Goal: Task Accomplishment & Management: Use online tool/utility

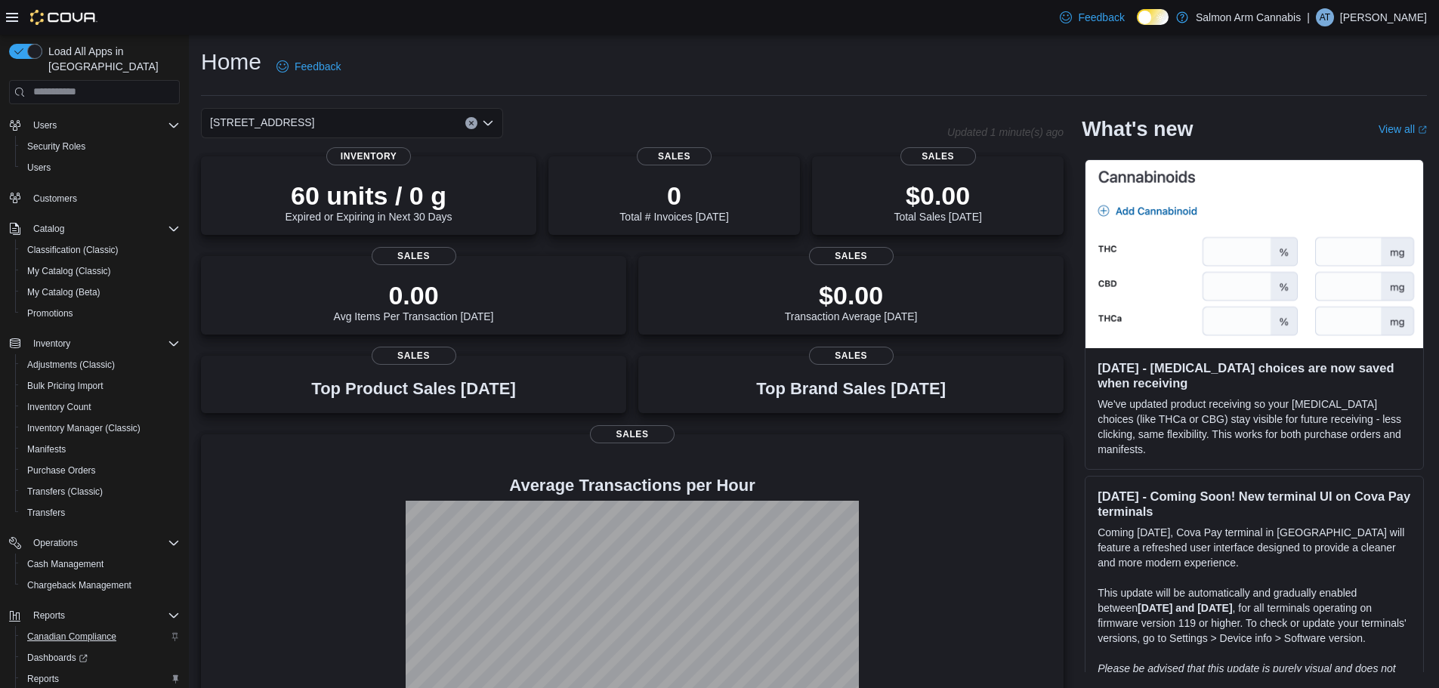
scroll to position [113, 0]
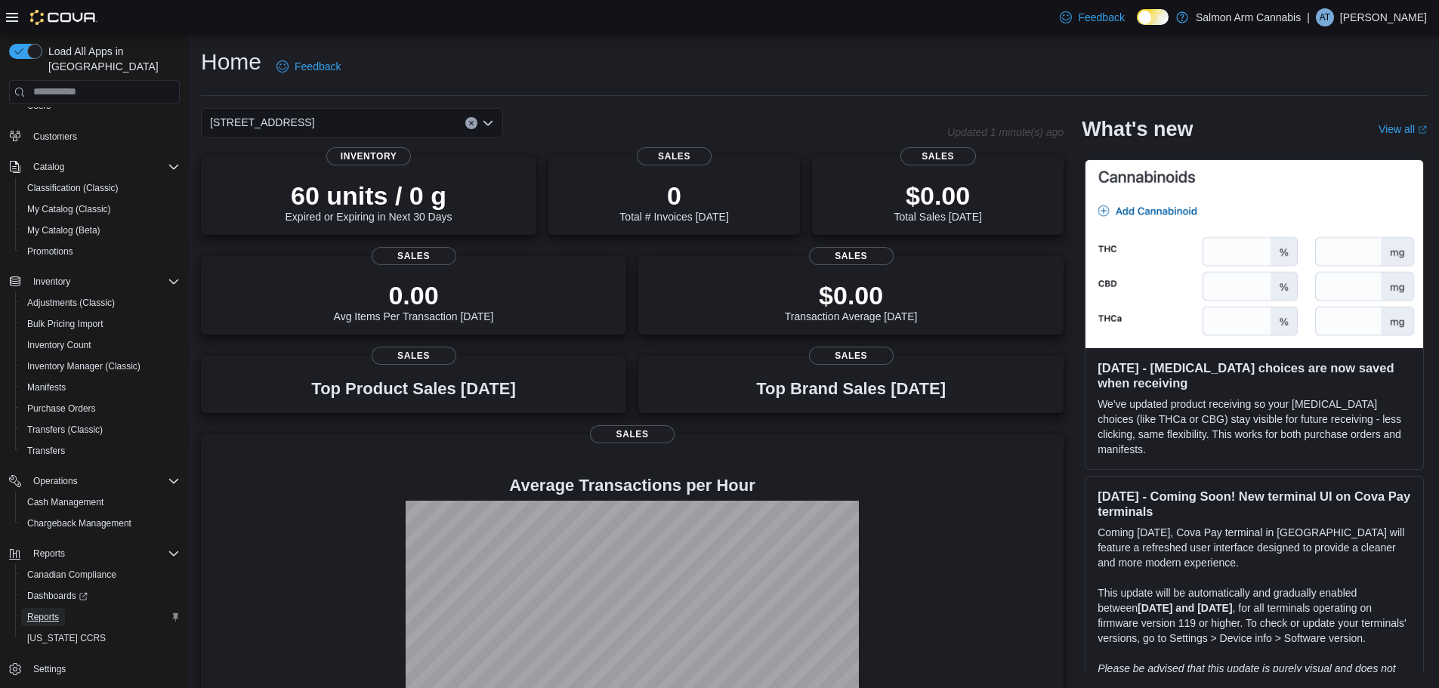
click at [32, 611] on span "Reports" at bounding box center [43, 617] width 32 height 12
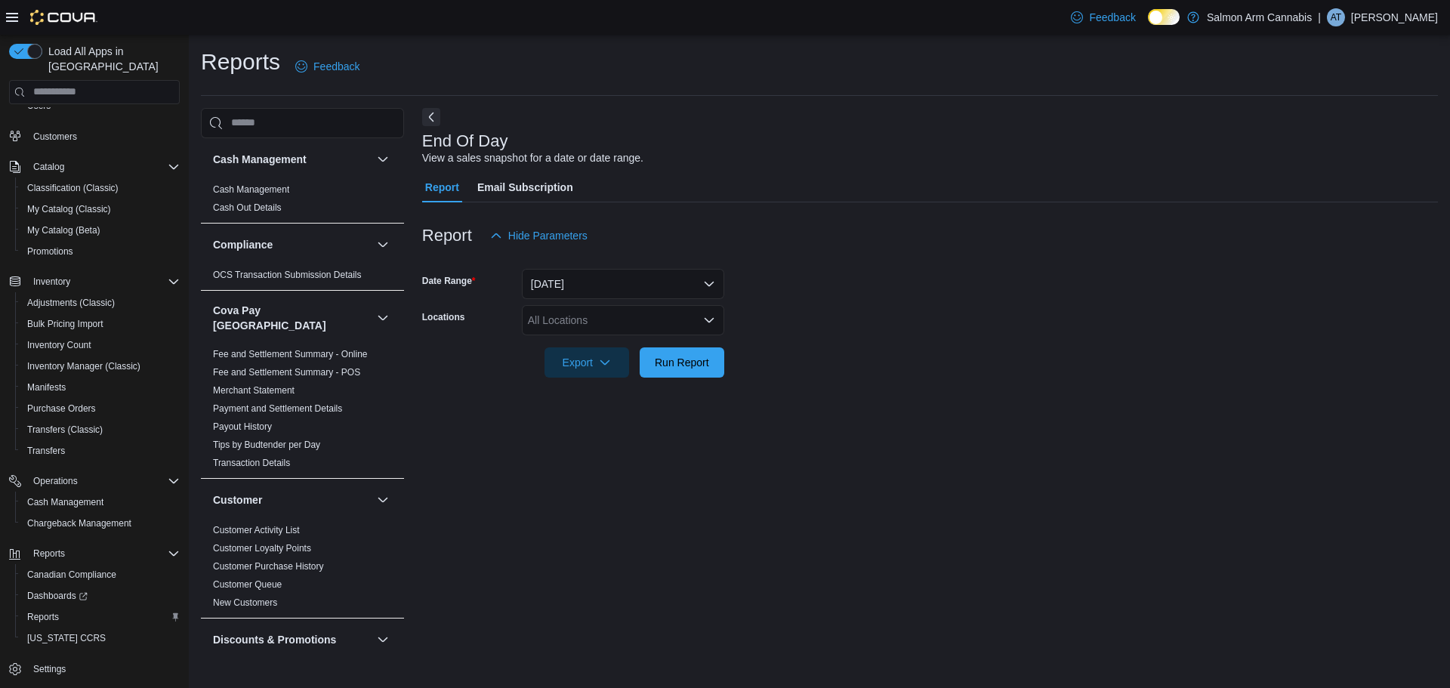
click at [631, 313] on div "All Locations" at bounding box center [623, 320] width 202 height 30
click at [640, 384] on span "81B Shuswap St NW" at bounding box center [606, 389] width 104 height 15
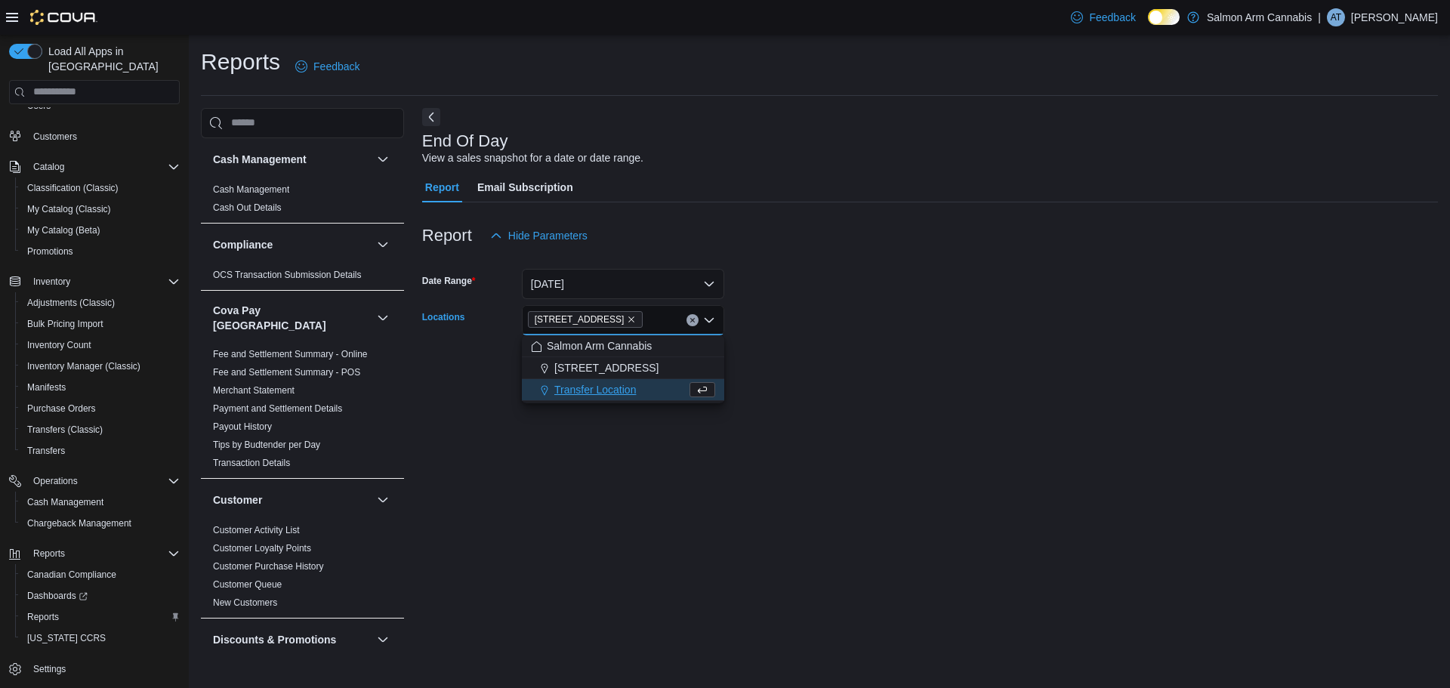
drag, startPoint x: 947, startPoint y: 323, endPoint x: 729, endPoint y: 339, distance: 218.8
click at [922, 327] on form "Date Range Today Locations 81B Shuswap St NW Combo box. Selected. 81B Shuswap S…" at bounding box center [930, 314] width 1016 height 127
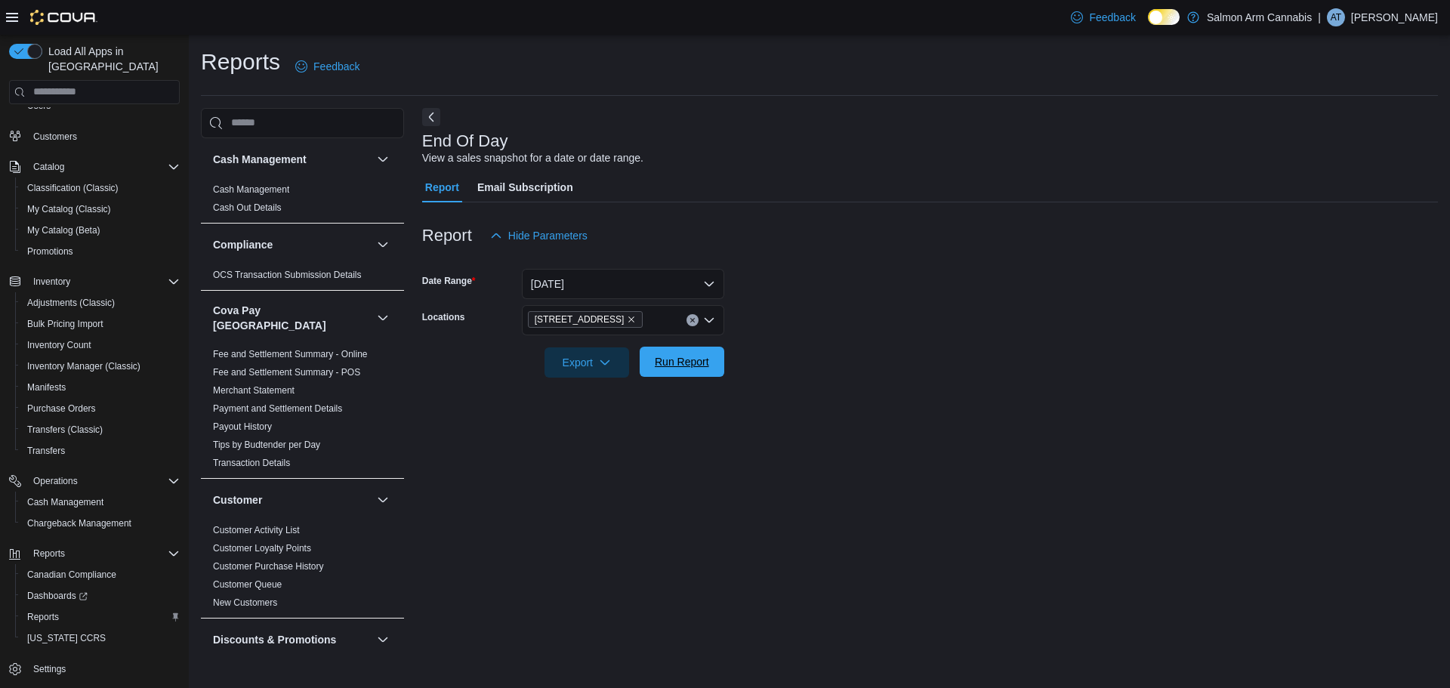
click at [683, 357] on span "Run Report" at bounding box center [682, 361] width 54 height 15
click at [937, 329] on form "Date Range Today Locations 81B Shuswap St NW Export Run Report" at bounding box center [924, 314] width 1004 height 127
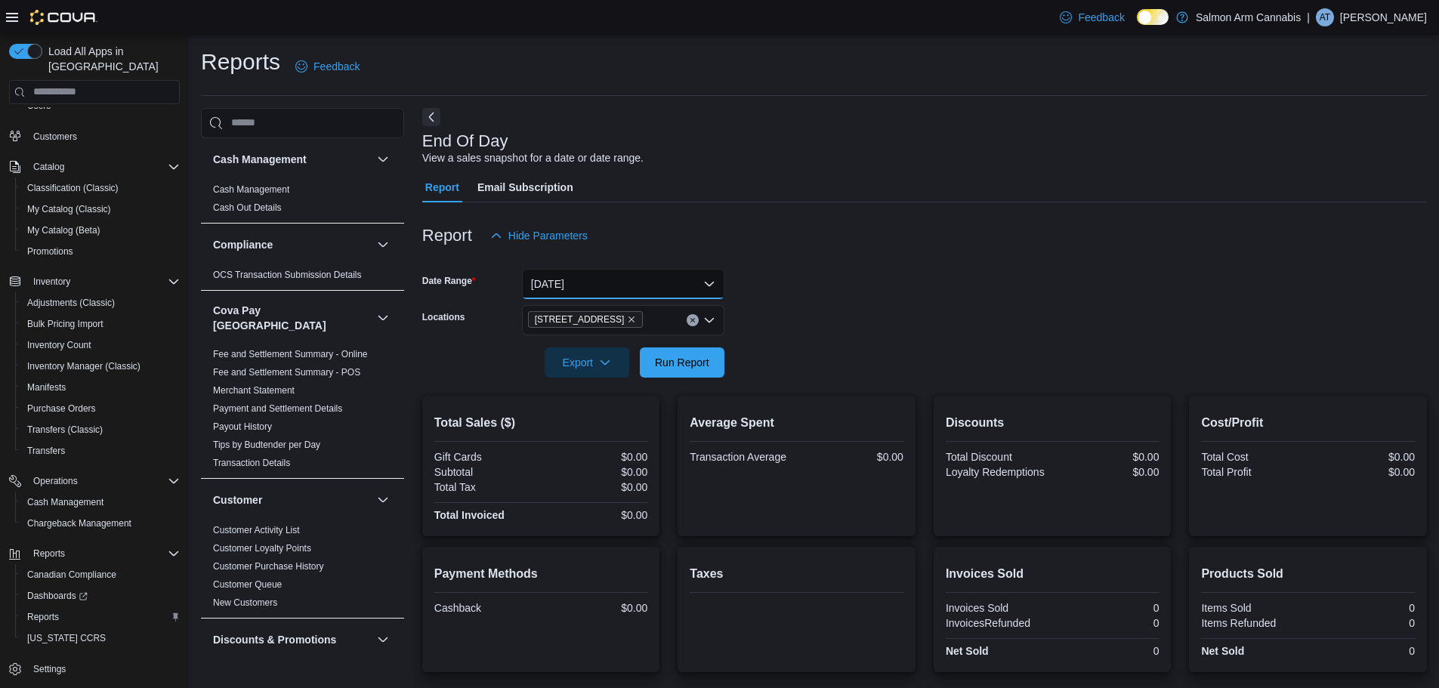
click at [619, 287] on button "Today" at bounding box center [623, 284] width 202 height 30
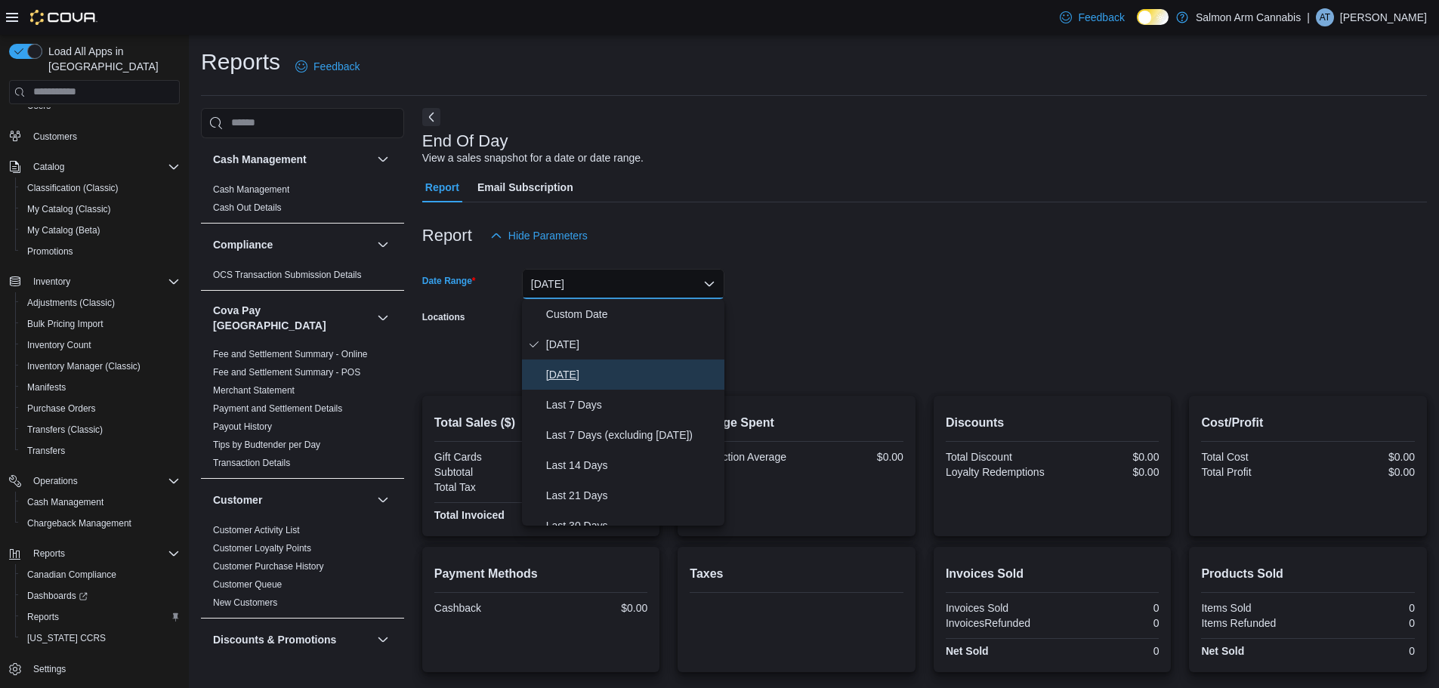
click at [614, 382] on span "Yesterday" at bounding box center [632, 375] width 172 height 18
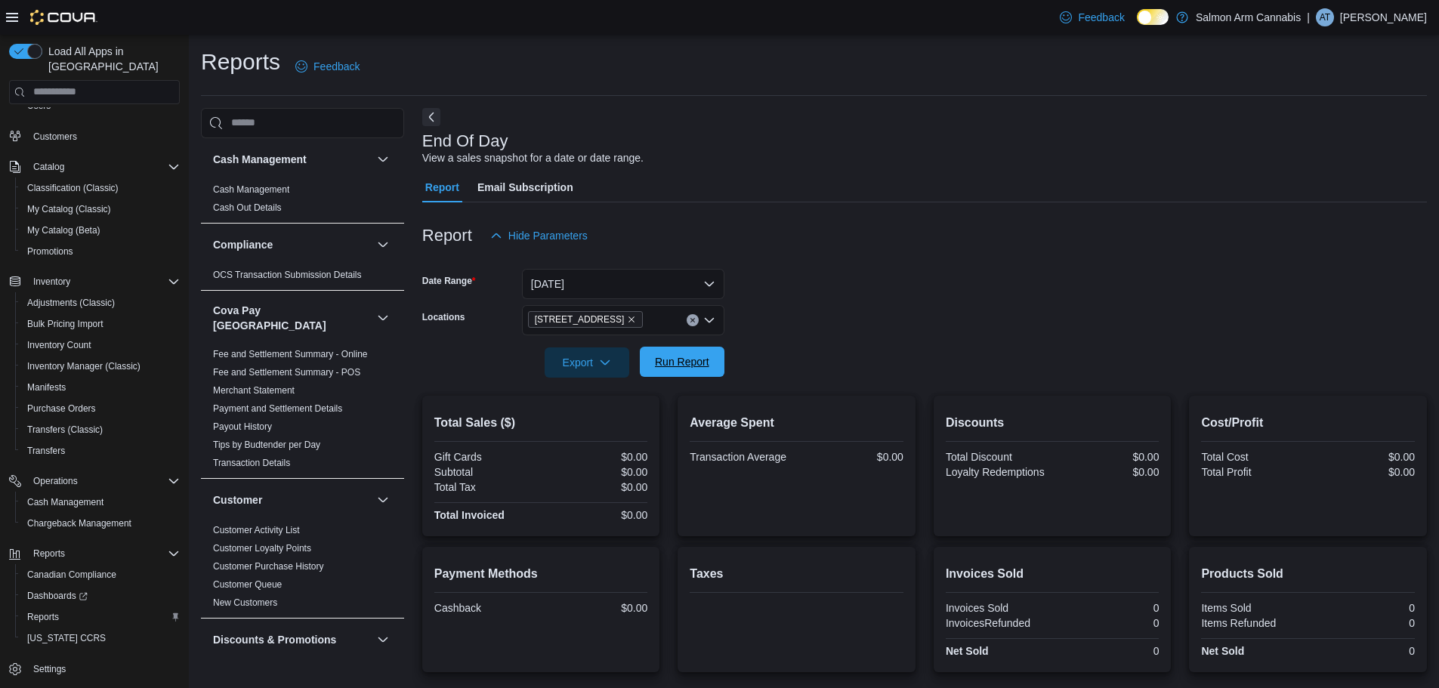
drag, startPoint x: 870, startPoint y: 353, endPoint x: 667, endPoint y: 370, distance: 203.8
click at [816, 357] on form "Date Range Yesterday Locations 81B Shuswap St NW Export Run Report" at bounding box center [924, 314] width 1004 height 127
click at [679, 368] on span "Run Report" at bounding box center [682, 361] width 54 height 15
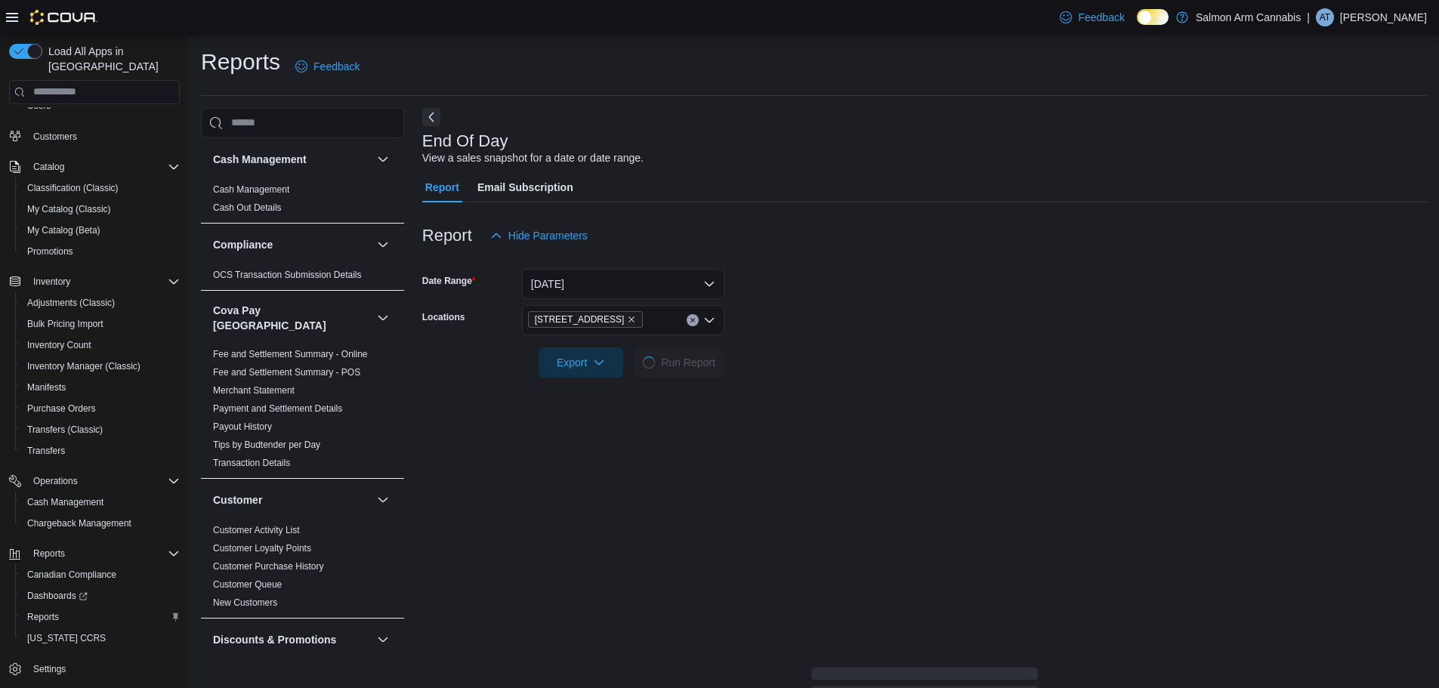
click at [1103, 364] on form "Date Range Yesterday Locations 81B Shuswap St NW Export Run Report" at bounding box center [924, 314] width 1004 height 127
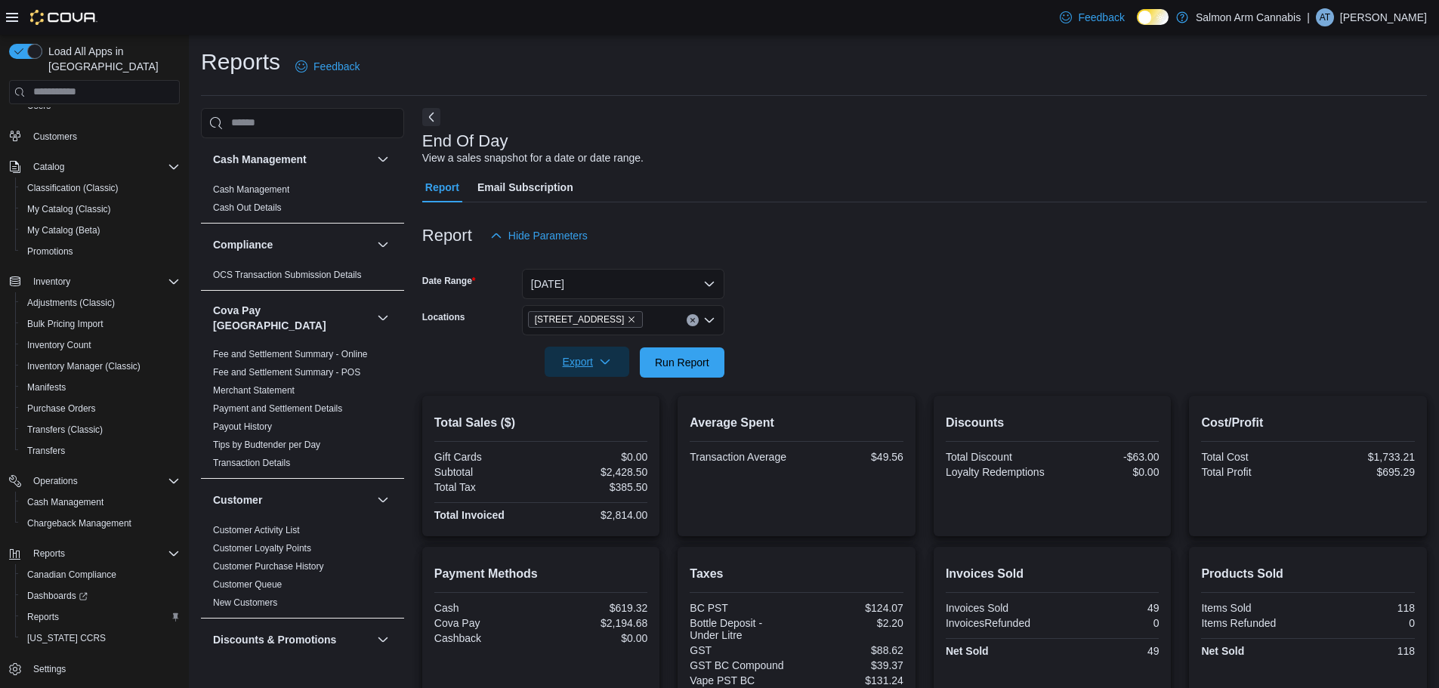
click at [601, 372] on span "Export" at bounding box center [587, 362] width 66 height 30
click at [600, 425] on span "Export to Pdf" at bounding box center [589, 423] width 68 height 12
drag, startPoint x: 828, startPoint y: 347, endPoint x: 760, endPoint y: 346, distance: 68.0
click at [820, 346] on div at bounding box center [924, 341] width 1004 height 12
click at [616, 314] on span "81B Shuswap St NW" at bounding box center [586, 319] width 102 height 15
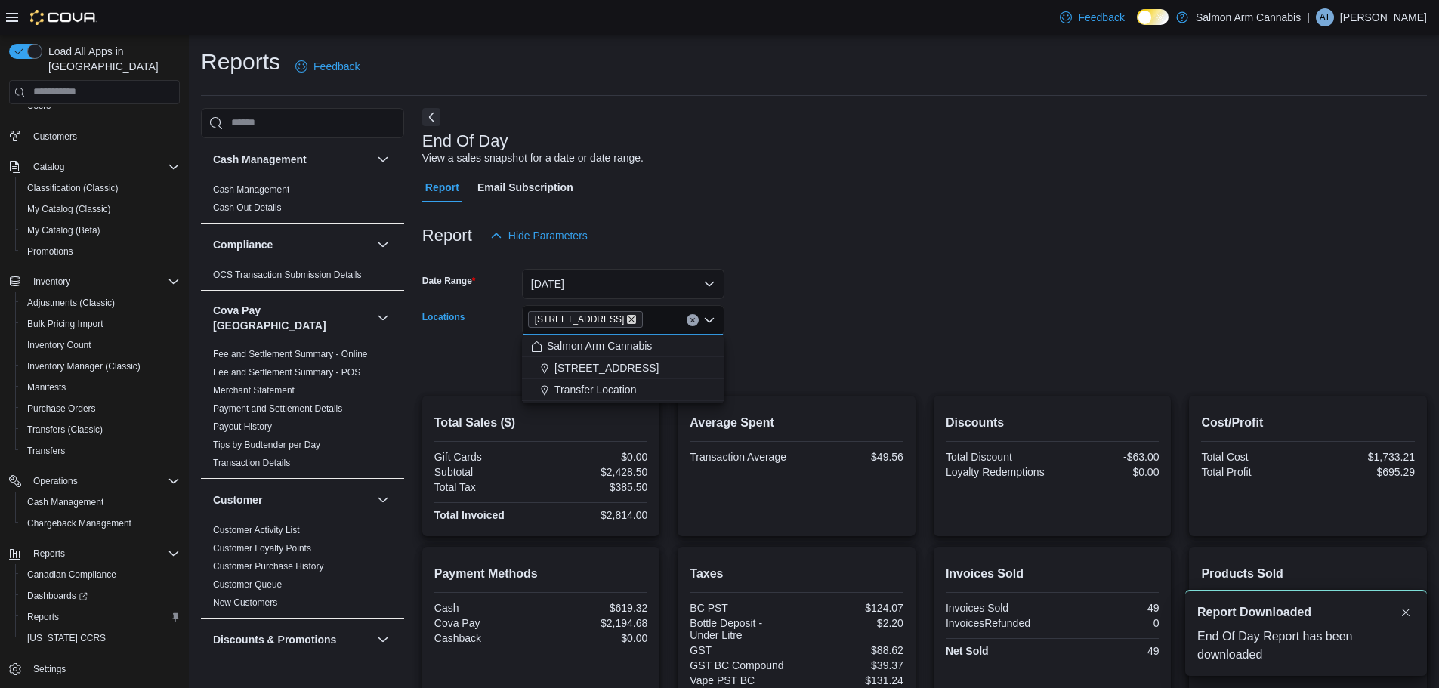
click at [627, 321] on icon "Remove 81B Shuswap St NW from selection in this group" at bounding box center [631, 319] width 9 height 9
drag, startPoint x: 607, startPoint y: 372, endPoint x: 837, endPoint y: 353, distance: 230.4
click at [607, 372] on span "111 Lakeshore Dr. NE" at bounding box center [606, 367] width 104 height 15
drag, startPoint x: 837, startPoint y: 353, endPoint x: 743, endPoint y: 357, distance: 93.8
click at [807, 353] on form "Date Range Yesterday Locations 111 Lakeshore Dr. NE Export Run Report" at bounding box center [924, 314] width 1004 height 127
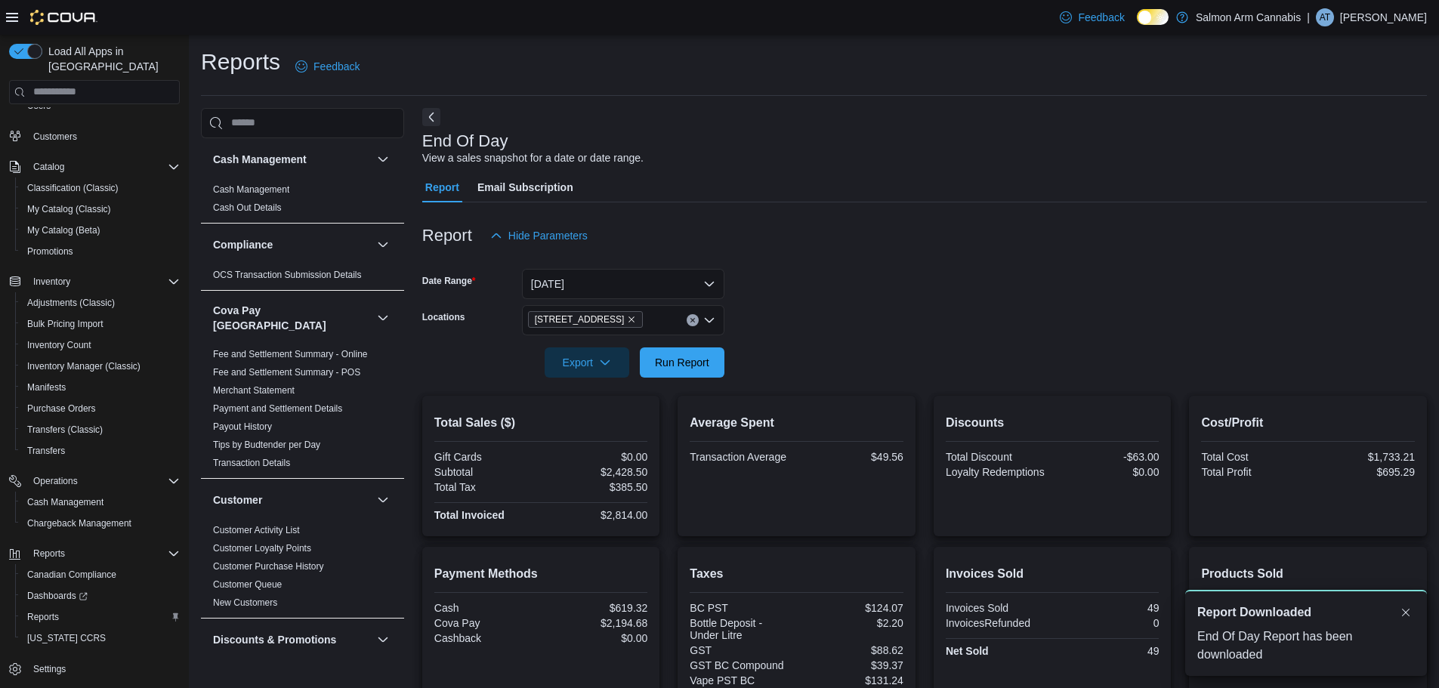
click at [743, 357] on form "Date Range Yesterday Locations 111 Lakeshore Dr. NE Export Run Report" at bounding box center [924, 314] width 1004 height 127
click at [696, 357] on span "Run Report" at bounding box center [682, 361] width 54 height 15
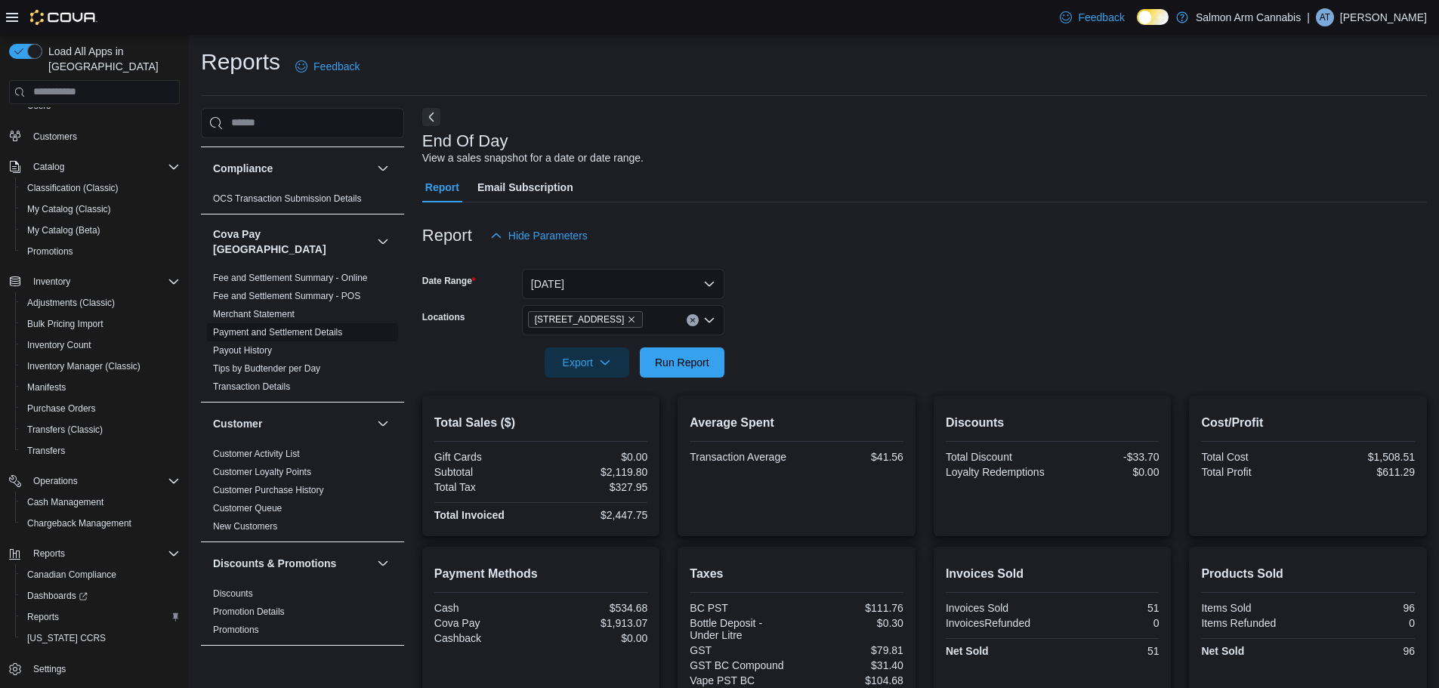
scroll to position [76, 0]
click at [309, 364] on link "Tips by Budtender per Day" at bounding box center [266, 369] width 107 height 11
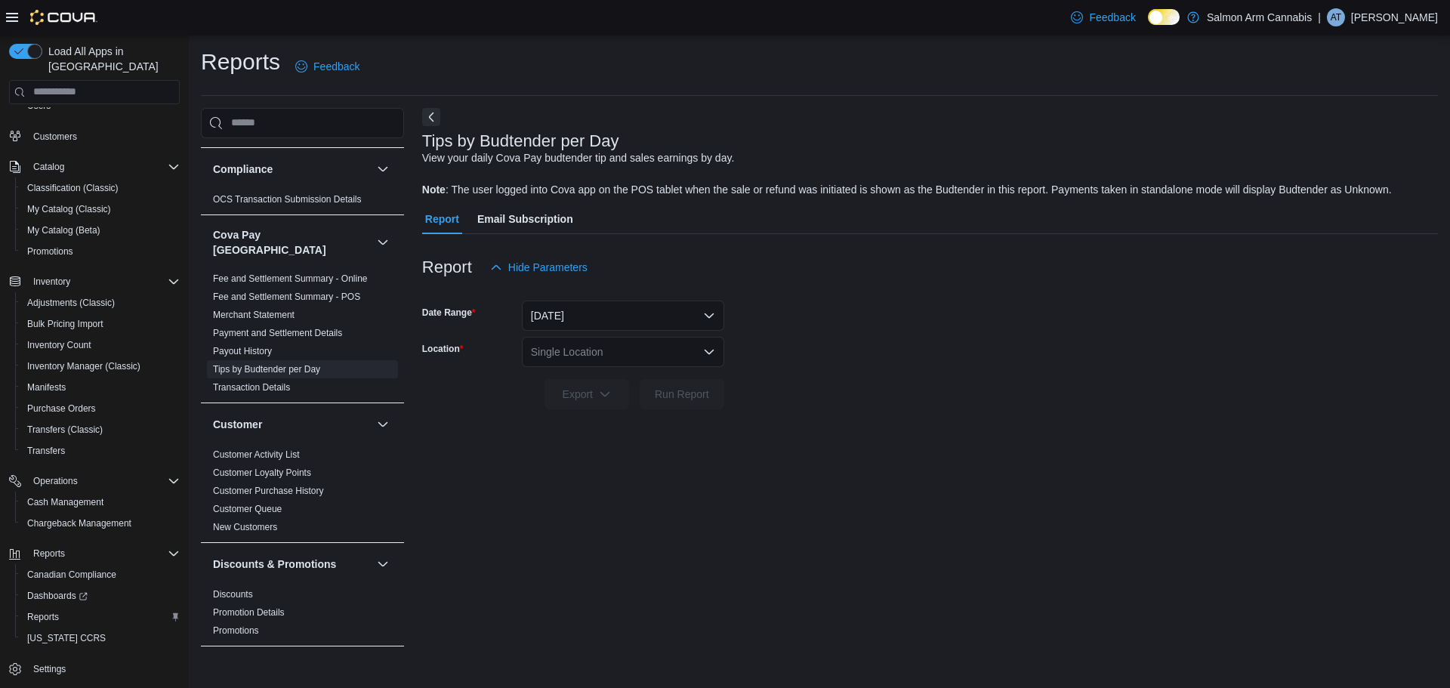
click at [615, 353] on div "Single Location" at bounding box center [623, 352] width 202 height 30
click at [671, 419] on div "81B Shuswap St NW" at bounding box center [632, 421] width 166 height 15
drag, startPoint x: 986, startPoint y: 362, endPoint x: 695, endPoint y: 384, distance: 291.6
click at [935, 369] on form "Date Range Yesterday Location 81B Shuswap St NW Combo box. Selected. 81B Shuswa…" at bounding box center [930, 345] width 1016 height 127
click at [691, 384] on span "Run Report" at bounding box center [682, 393] width 66 height 30
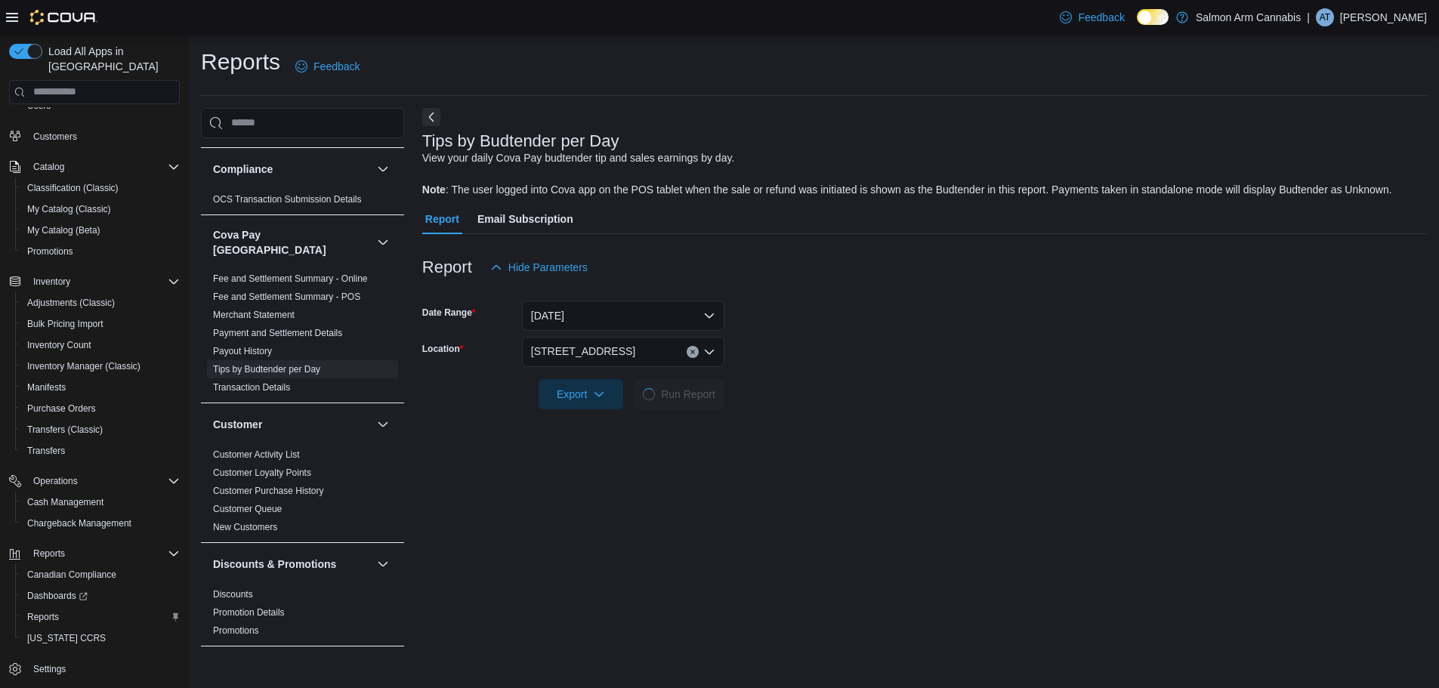
click at [984, 348] on form "Date Range Yesterday Location 81B Shuswap St NW Export Run Report" at bounding box center [924, 345] width 1004 height 127
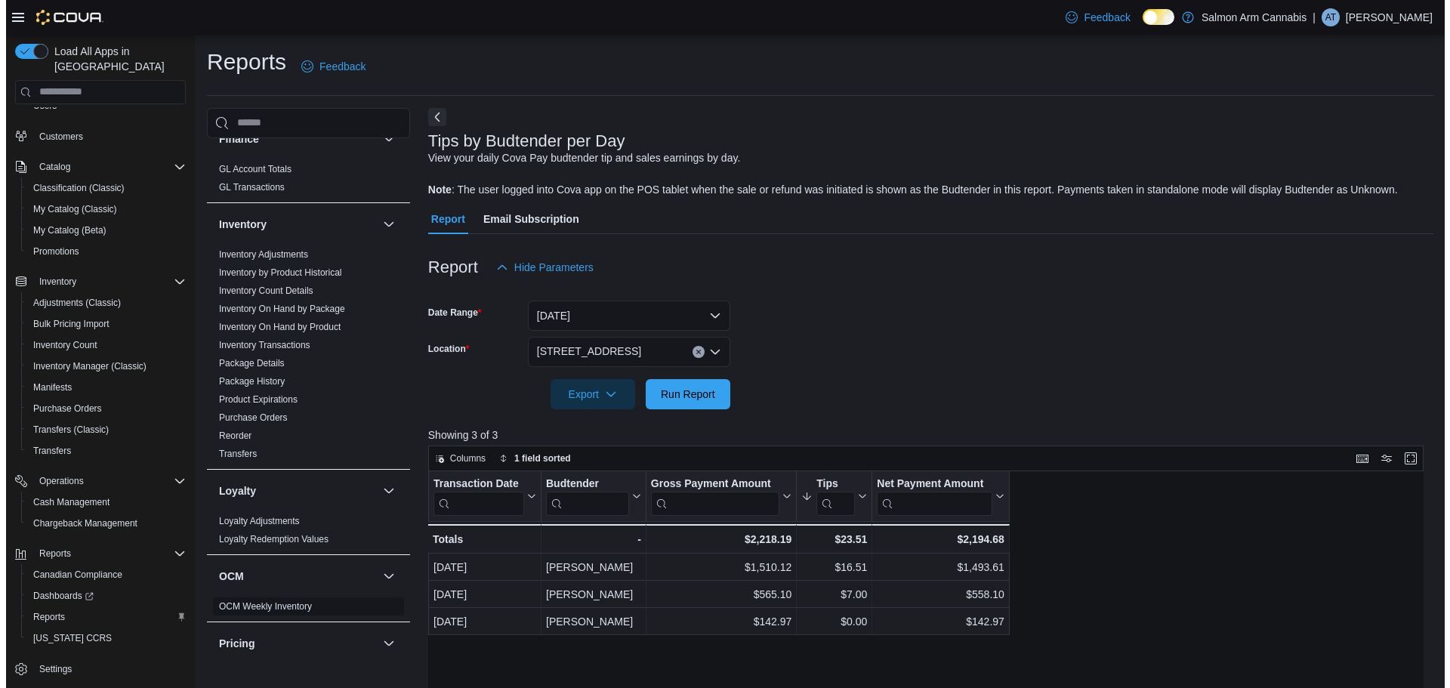
scroll to position [831, 0]
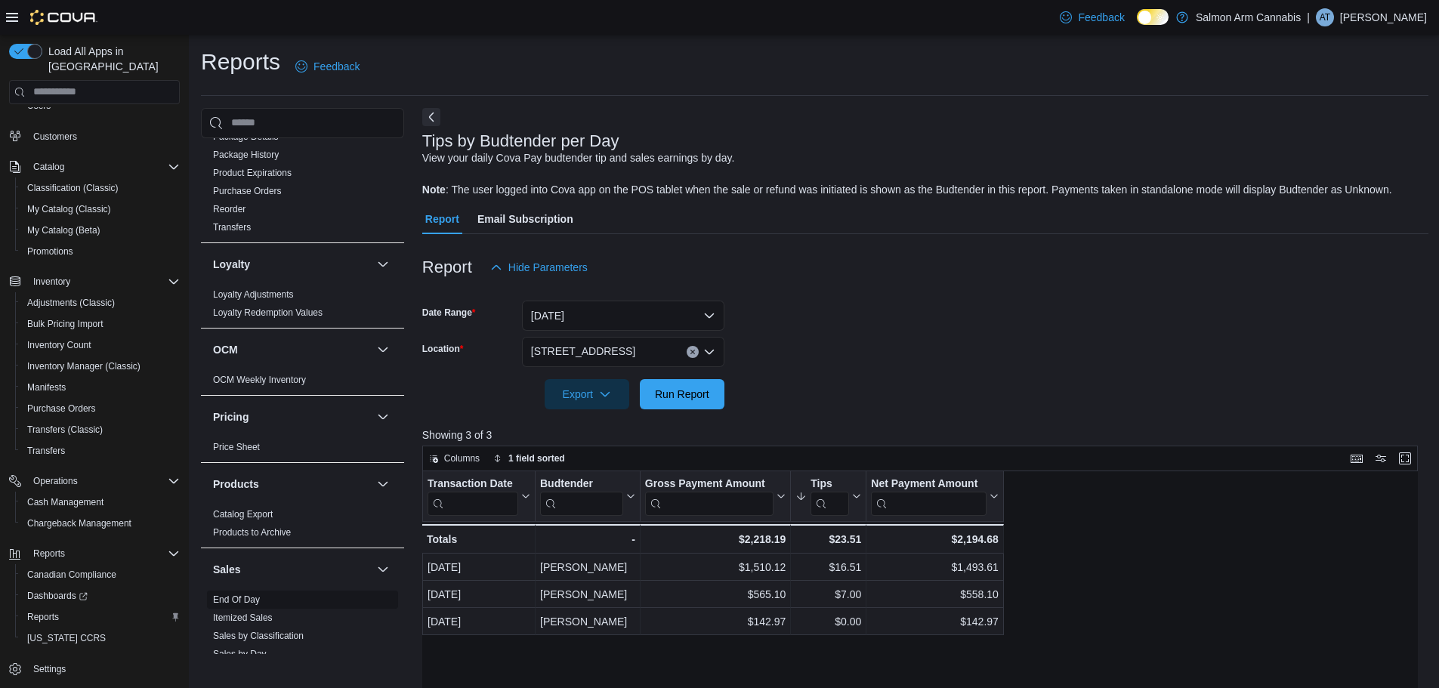
click at [226, 594] on link "End Of Day" at bounding box center [236, 599] width 47 height 11
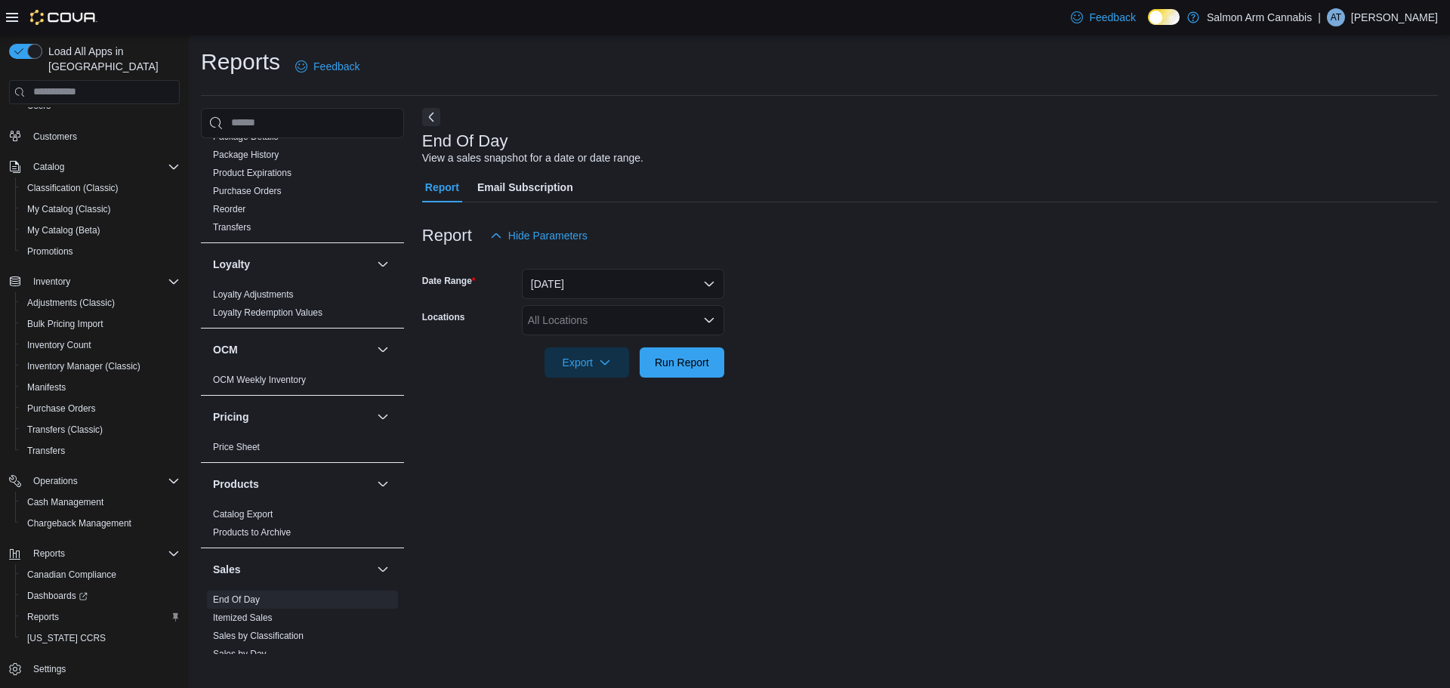
click at [648, 326] on div "All Locations" at bounding box center [623, 320] width 202 height 30
click at [646, 400] on button "81B Shuswap St NW" at bounding box center [623, 390] width 202 height 22
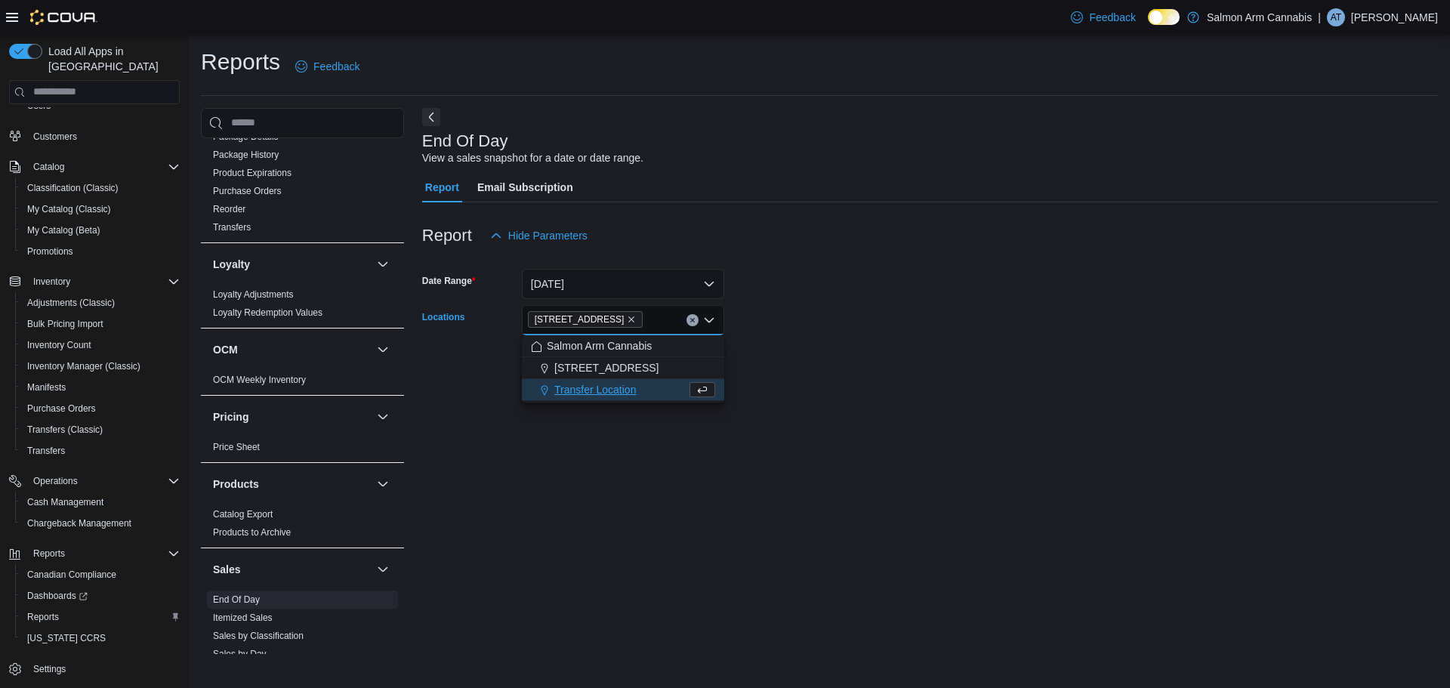
click at [989, 371] on form "Date Range Today Locations 81B Shuswap St NW Combo box. Selected. 81B Shuswap S…" at bounding box center [930, 314] width 1016 height 127
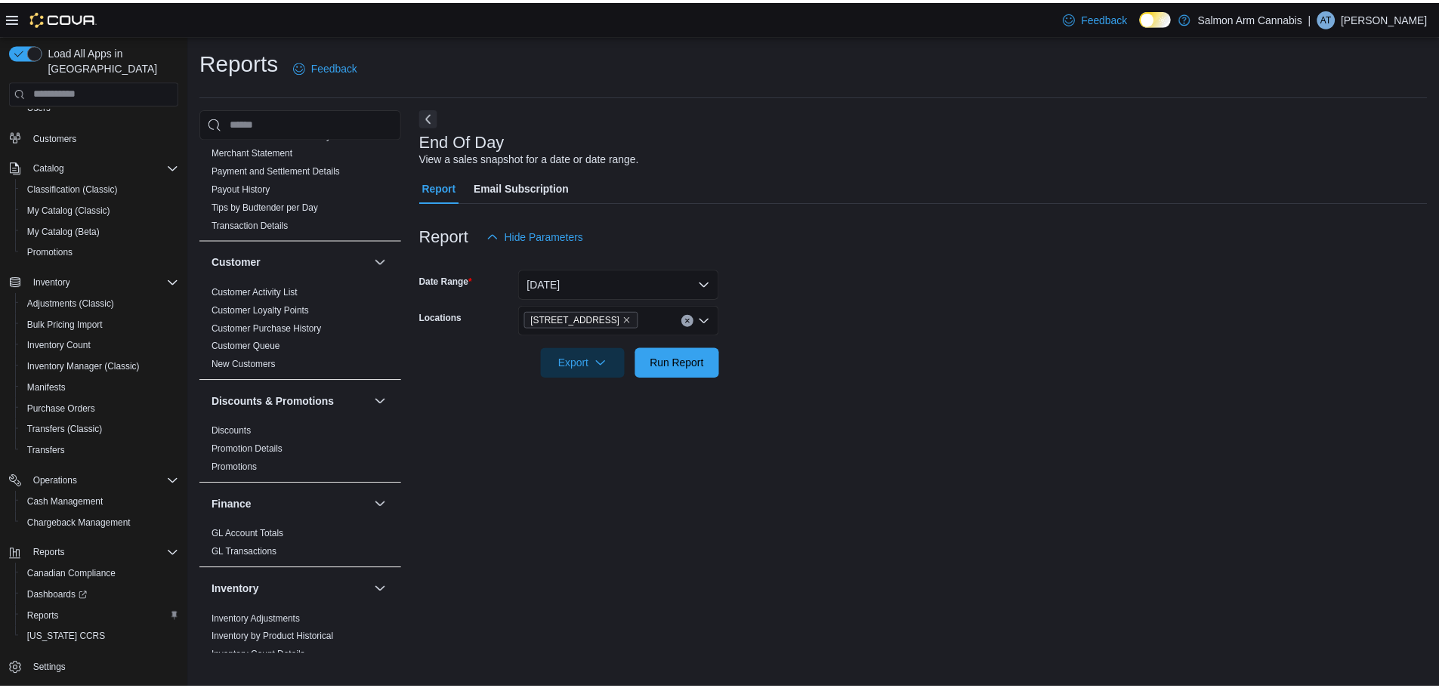
scroll to position [227, 0]
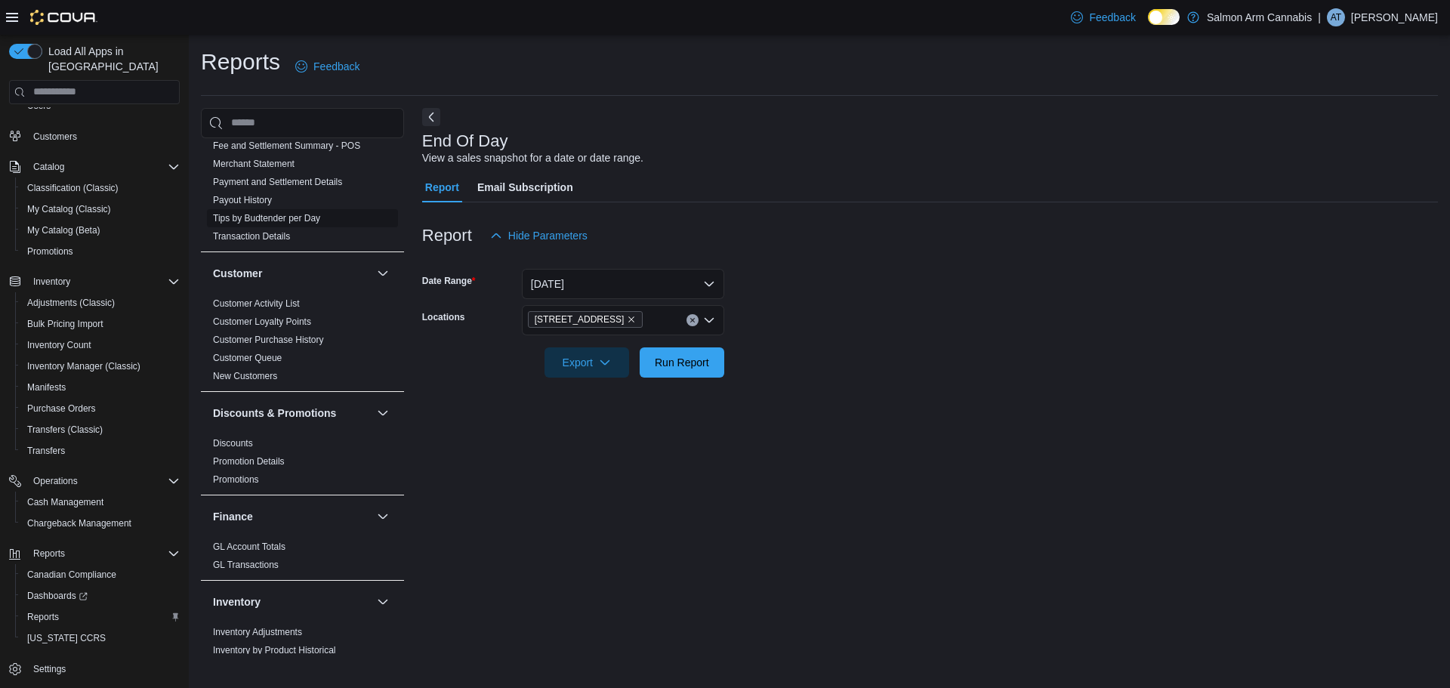
click at [262, 213] on link "Tips by Budtender per Day" at bounding box center [266, 218] width 107 height 11
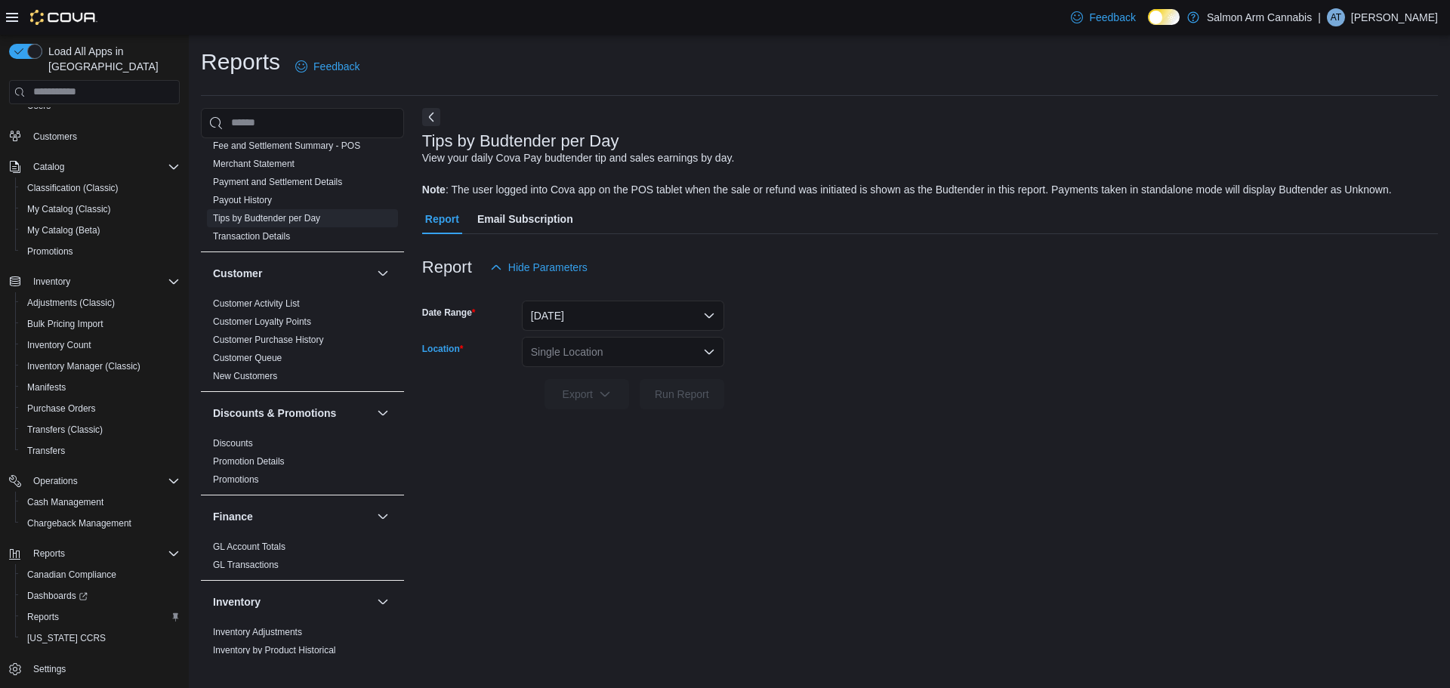
click at [589, 352] on div "Single Location" at bounding box center [623, 352] width 202 height 30
click at [591, 415] on span "81B Shuswap St NW" at bounding box center [624, 421] width 104 height 15
click at [889, 407] on form "Date Range Yesterday Location 81B Shuswap St NW Combo box. Selected. 81B Shuswa…" at bounding box center [930, 345] width 1016 height 127
drag, startPoint x: 738, startPoint y: 390, endPoint x: 689, endPoint y: 392, distance: 48.4
click at [737, 390] on form "Date Range Yesterday Location 81B Shuswap St NW Export Run Report" at bounding box center [930, 345] width 1016 height 127
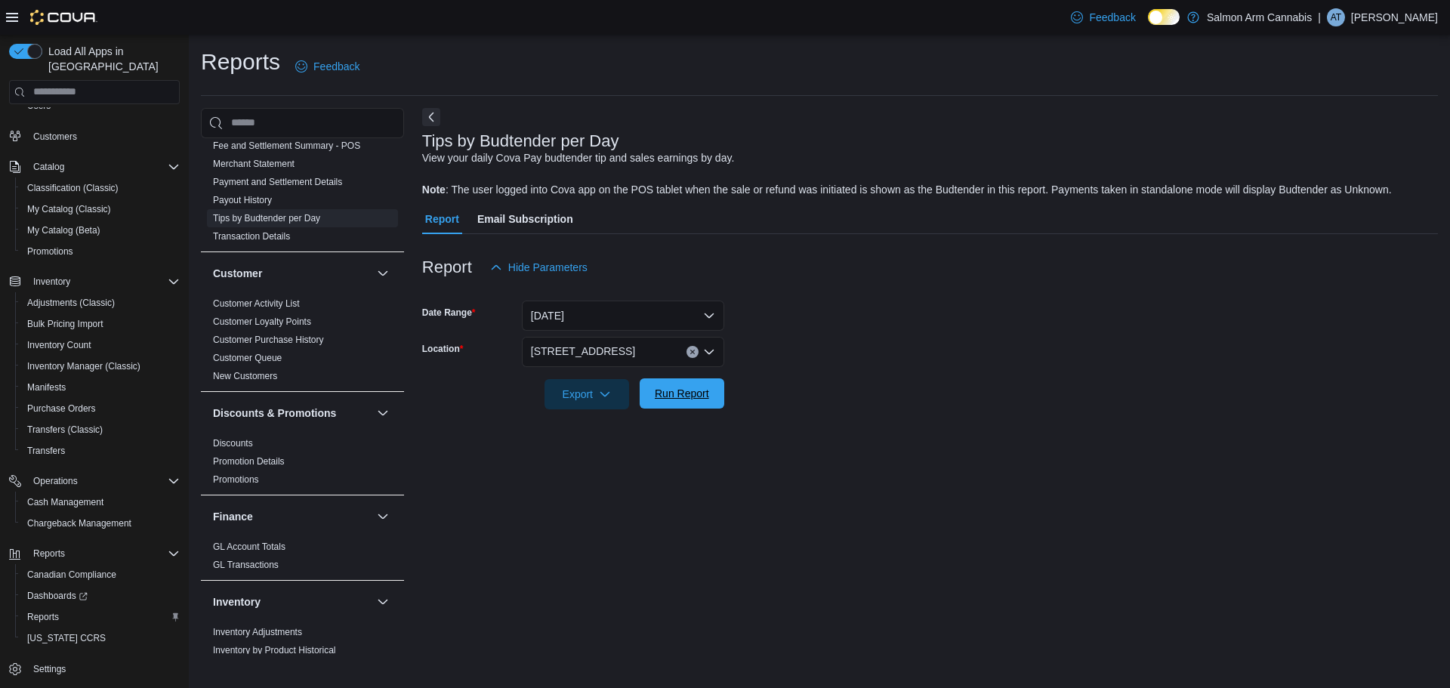
click at [687, 392] on span "Run Report" at bounding box center [682, 393] width 54 height 15
